Goal: Task Accomplishment & Management: Manage account settings

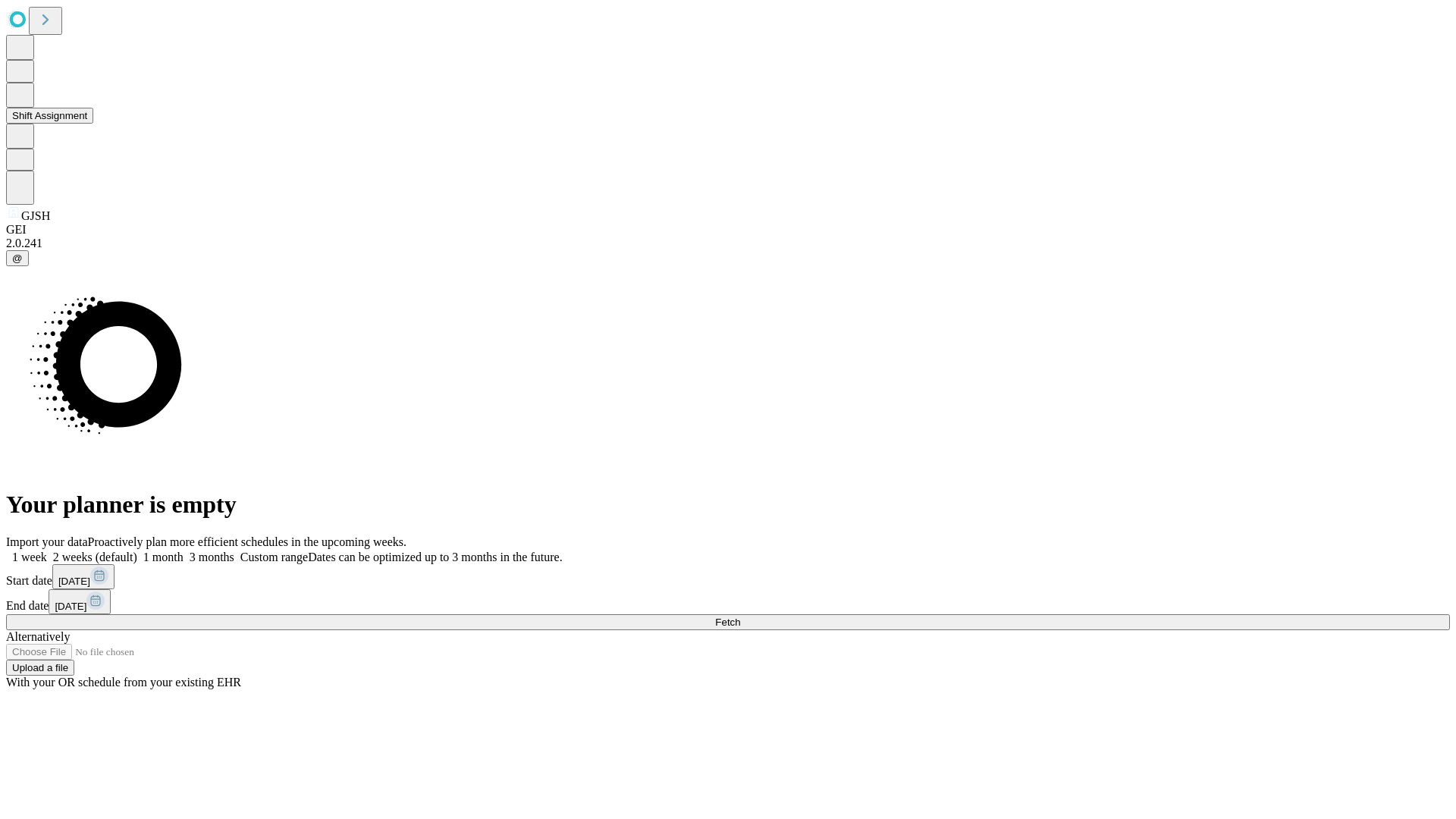
click at [94, 124] on button "Shift Assignment" at bounding box center [50, 116] width 87 height 16
